Goal: Task Accomplishment & Management: Manage account settings

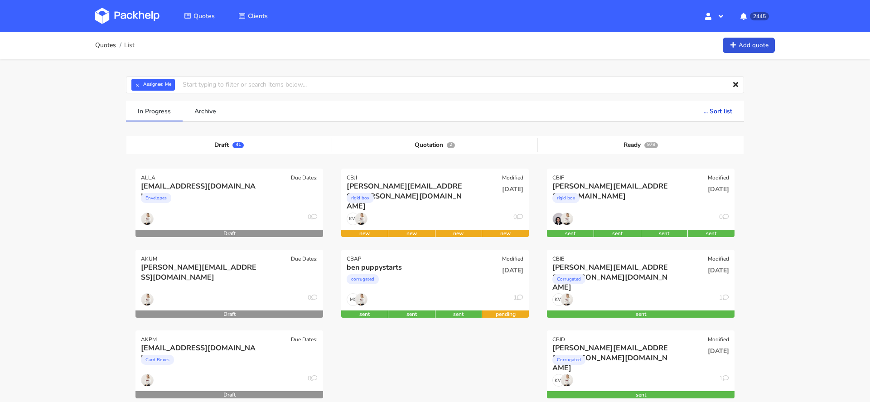
click at [99, 19] on img at bounding box center [127, 16] width 64 height 16
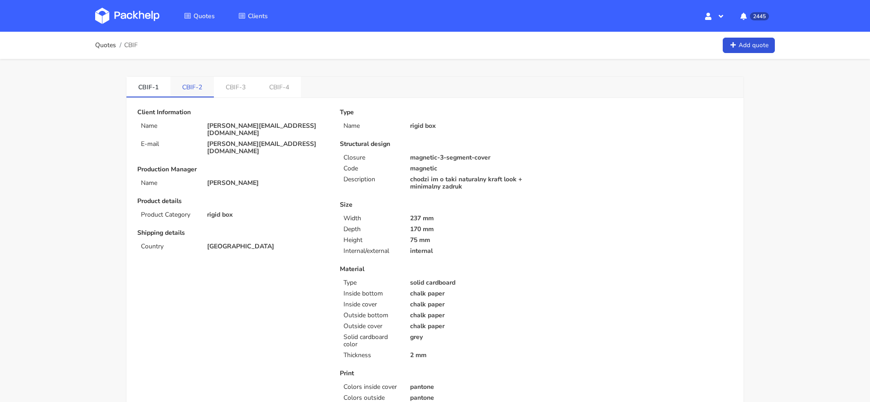
click at [193, 87] on link "CBIF-2" at bounding box center [191, 87] width 43 height 20
click at [153, 87] on link "CBIF-1" at bounding box center [148, 87] width 44 height 20
click at [137, 24] on link at bounding box center [134, 16] width 78 height 26
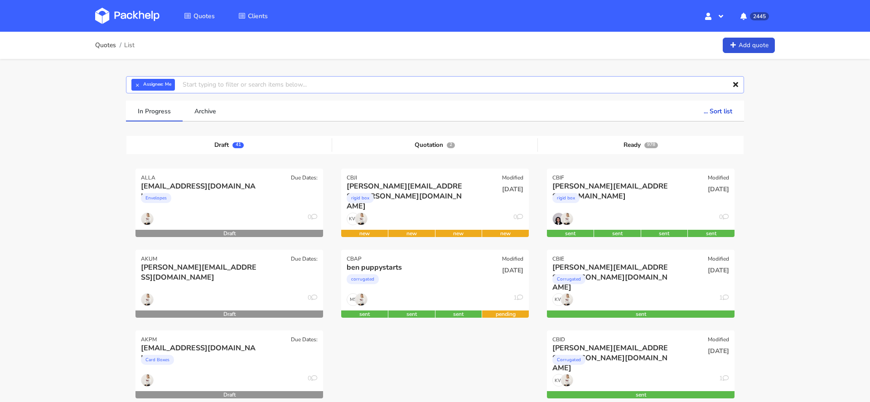
click at [303, 88] on input "text" at bounding box center [435, 84] width 618 height 17
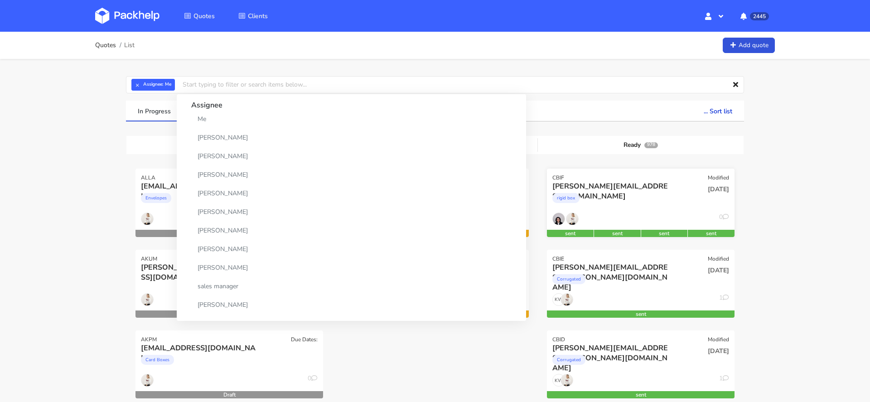
click at [627, 187] on div "[PERSON_NAME][EMAIL_ADDRESS][DOMAIN_NAME]" at bounding box center [612, 186] width 120 height 10
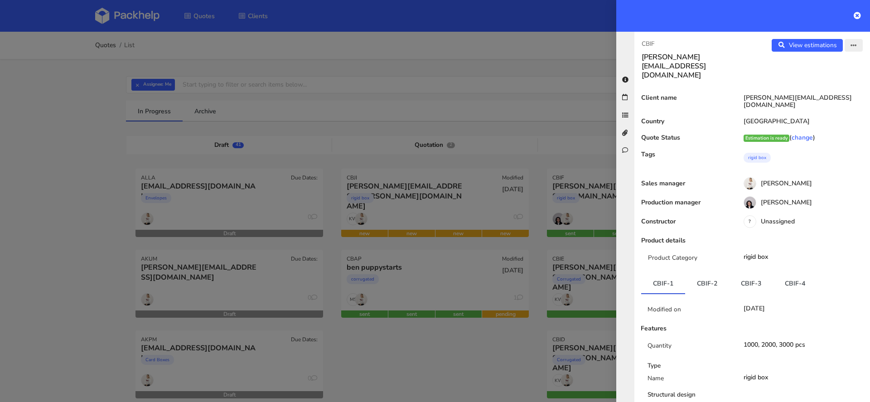
click at [853, 48] on icon "button" at bounding box center [853, 46] width 6 height 6
click at [822, 83] on link "Edit quote" at bounding box center [824, 79] width 80 height 15
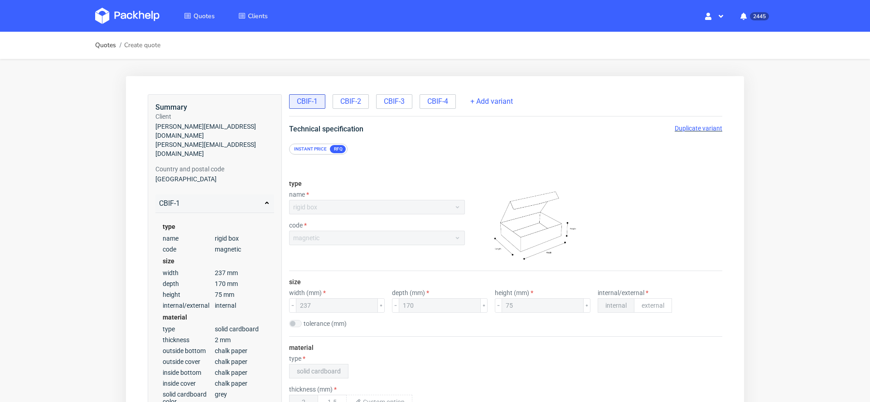
click at [693, 130] on span "Duplicate variant" at bounding box center [698, 128] width 48 height 7
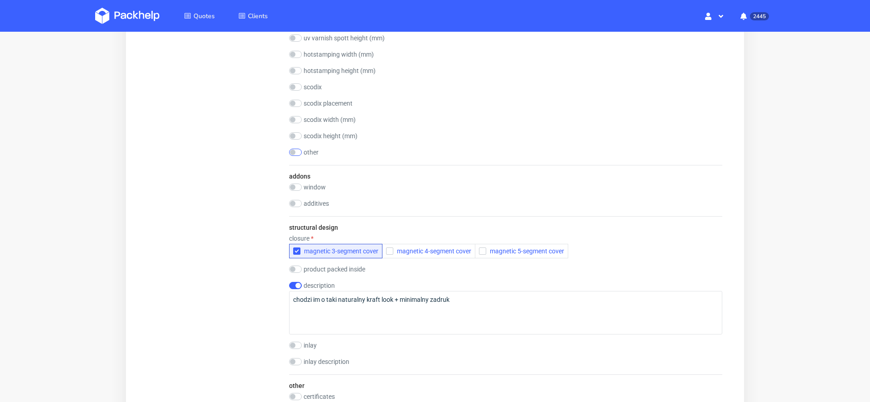
scroll to position [1426, 0]
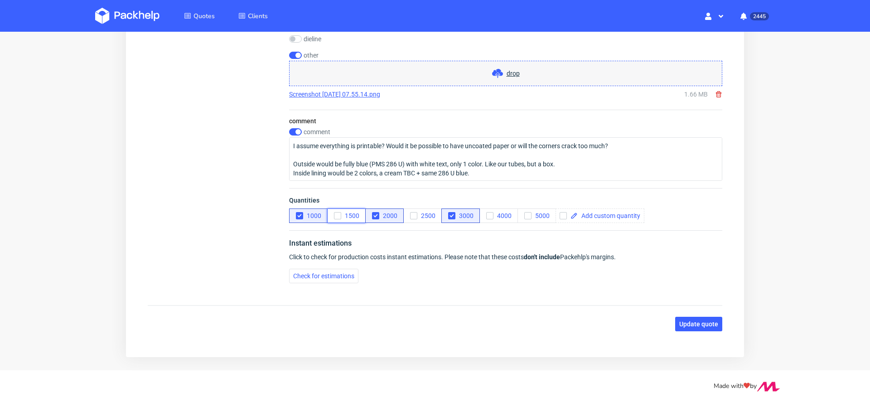
click at [346, 212] on span "1500" at bounding box center [350, 215] width 18 height 7
click at [299, 216] on button "1000" at bounding box center [308, 215] width 38 height 14
click at [394, 212] on span "2000" at bounding box center [388, 215] width 18 height 7
click at [463, 215] on button "3000" at bounding box center [460, 215] width 38 height 14
click at [695, 322] on span "Update quote" at bounding box center [698, 324] width 39 height 6
